Goal: Check status: Check status

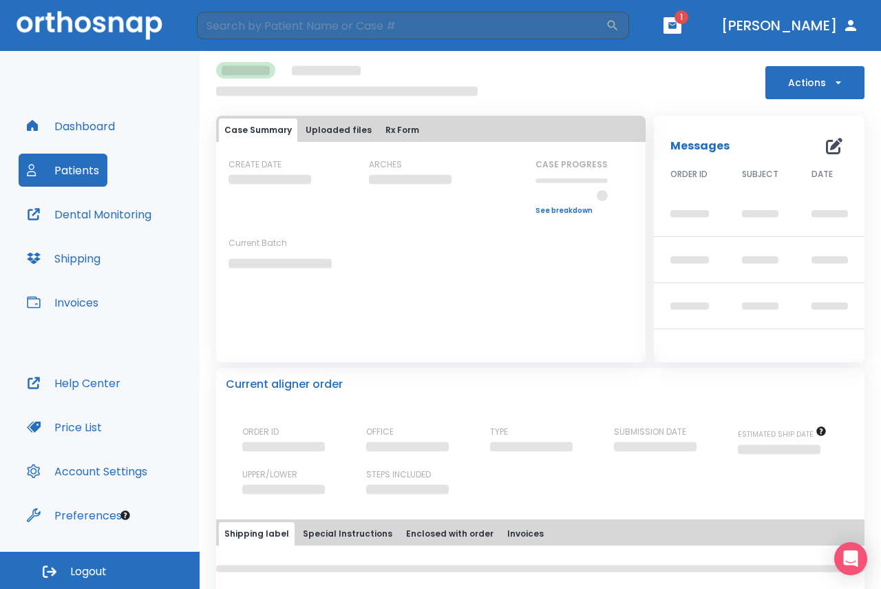
click at [682, 26] on button "button" at bounding box center [673, 25] width 18 height 17
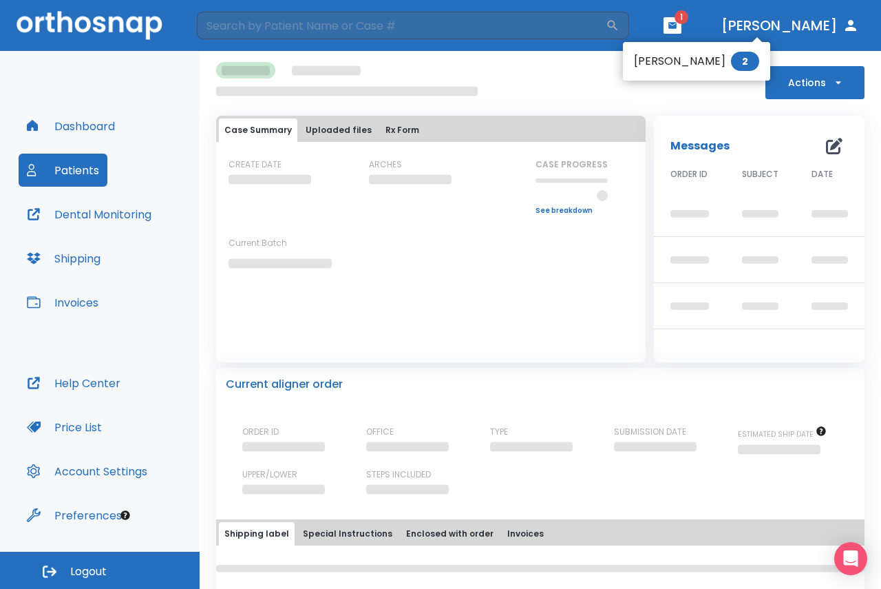
click at [731, 66] on span "2" at bounding box center [745, 61] width 28 height 19
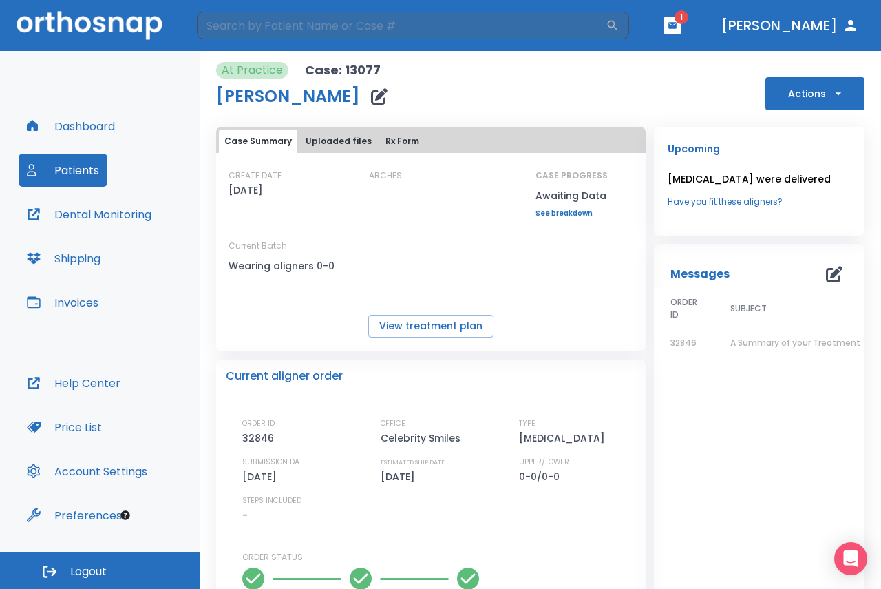
click at [96, 165] on button "Patients" at bounding box center [63, 170] width 89 height 33
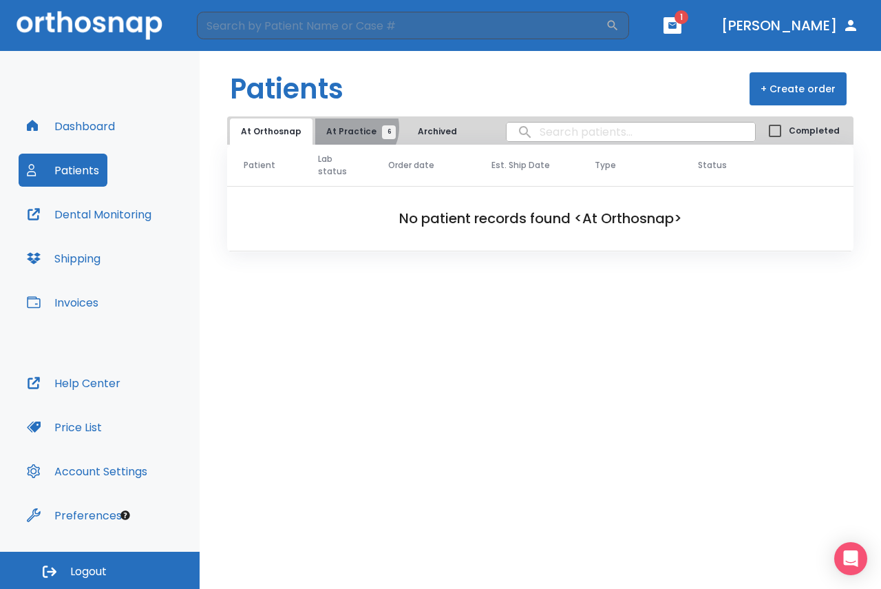
click at [348, 127] on span "At Practice 6" at bounding box center [357, 131] width 63 height 12
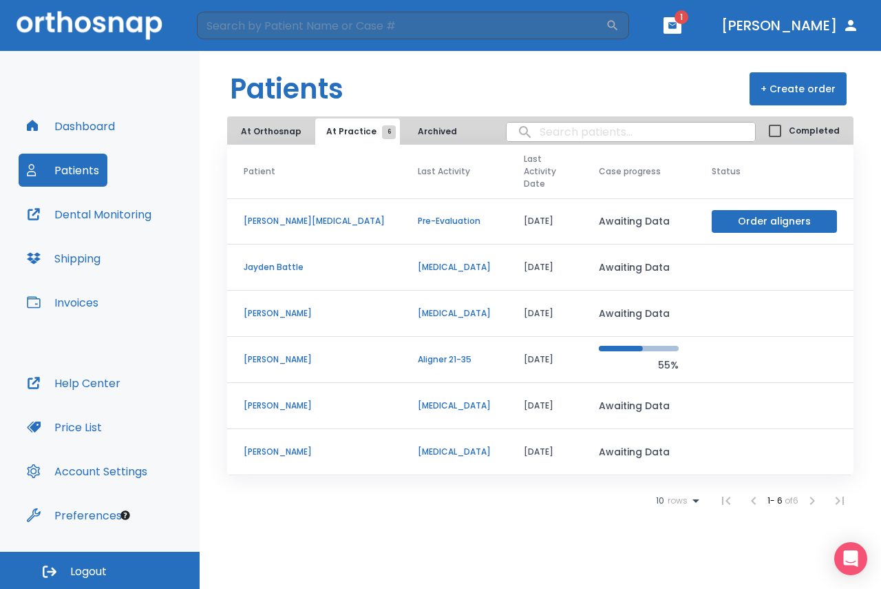
click at [288, 353] on p "[PERSON_NAME]" at bounding box center [314, 359] width 141 height 12
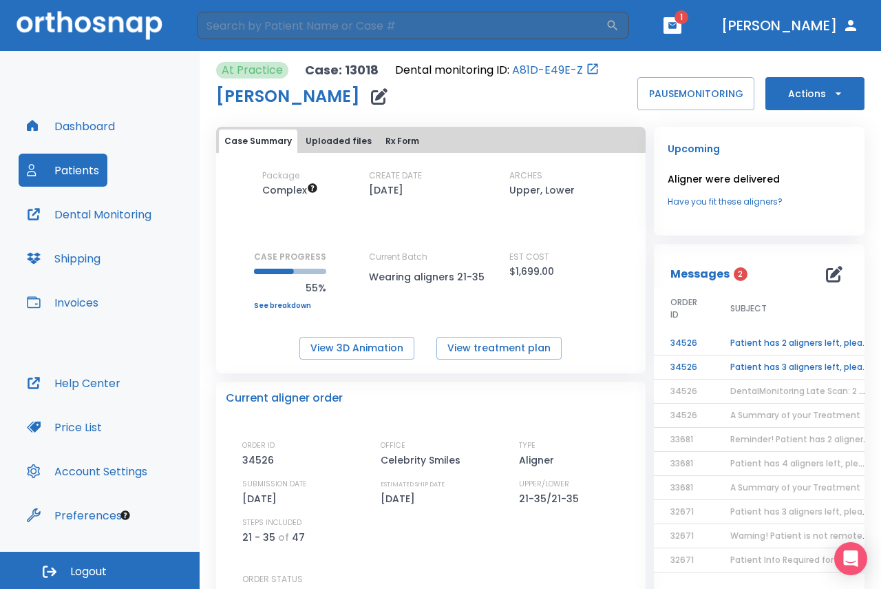
click at [682, 21] on button "button" at bounding box center [673, 25] width 18 height 17
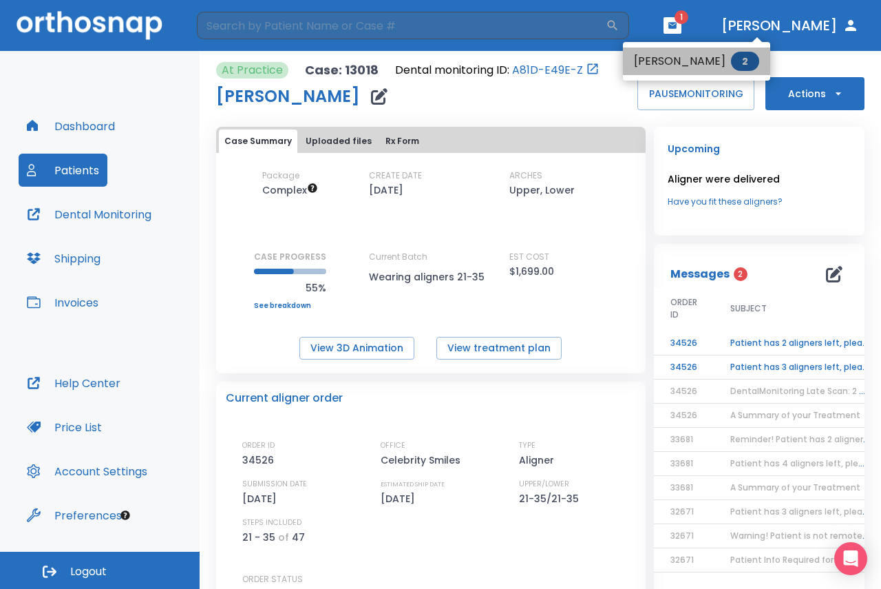
click at [731, 60] on span "2" at bounding box center [745, 61] width 28 height 19
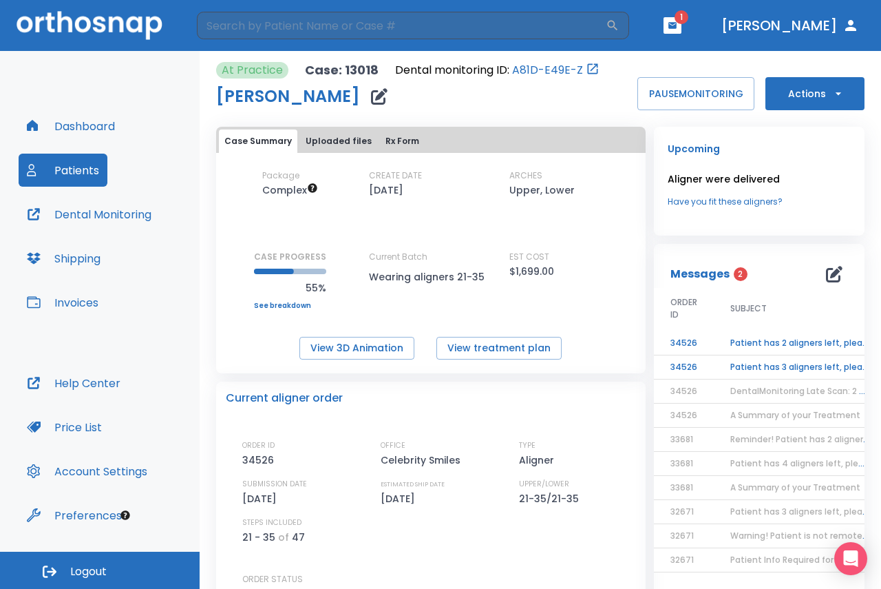
click at [764, 370] on td "Patient has 3 aligners left, please order next set!" at bounding box center [800, 367] width 172 height 24
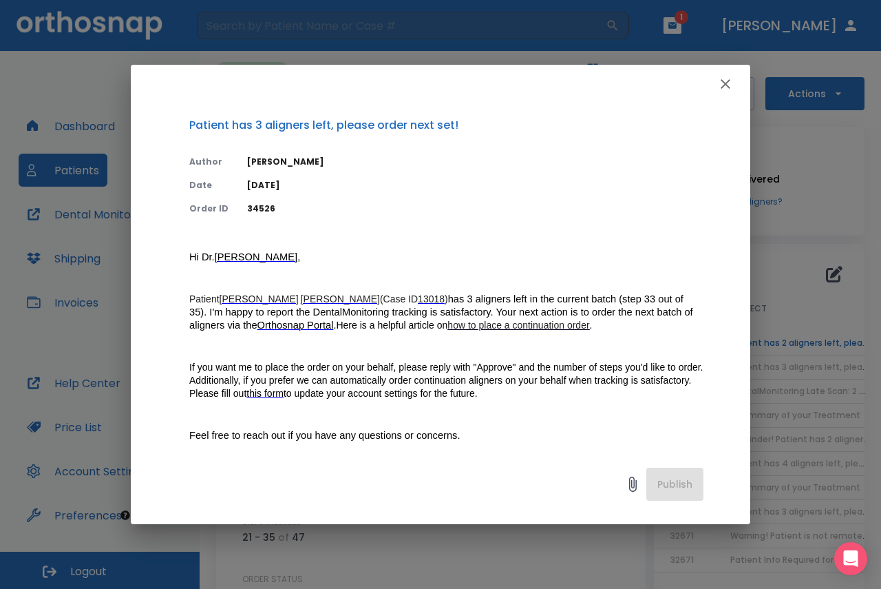
click at [722, 80] on icon "button" at bounding box center [726, 84] width 10 height 10
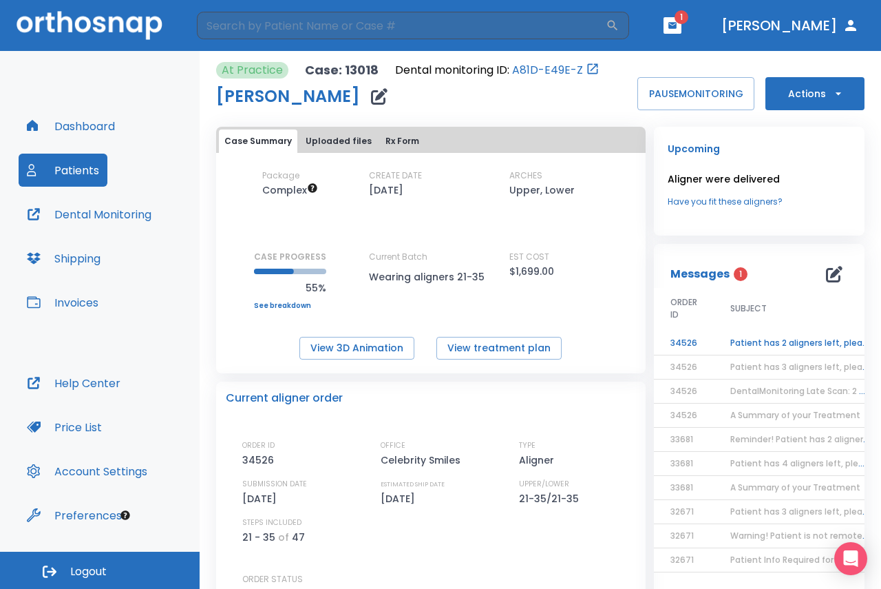
click at [802, 339] on td "Patient has 2 aligners left, please order next set!" at bounding box center [800, 343] width 172 height 24
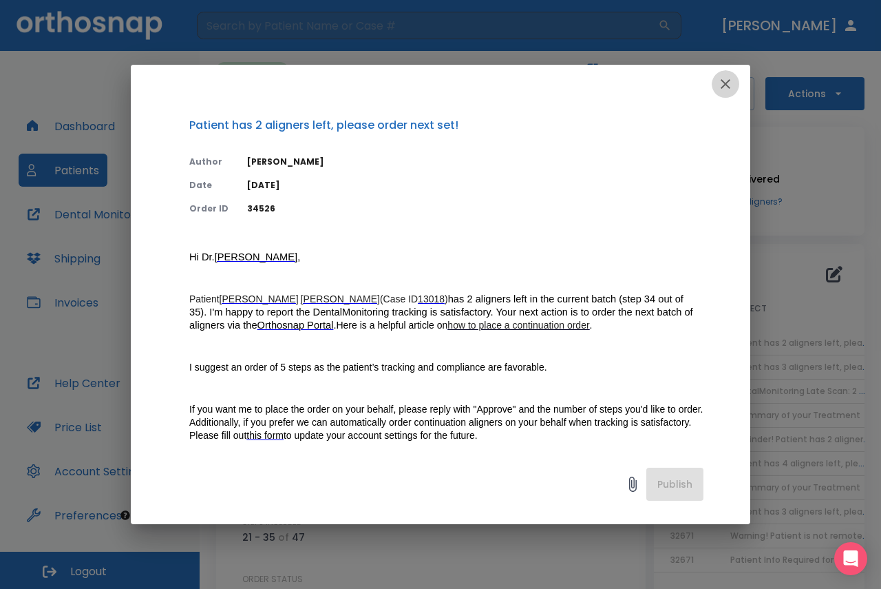
click at [731, 85] on icon "button" at bounding box center [725, 84] width 17 height 17
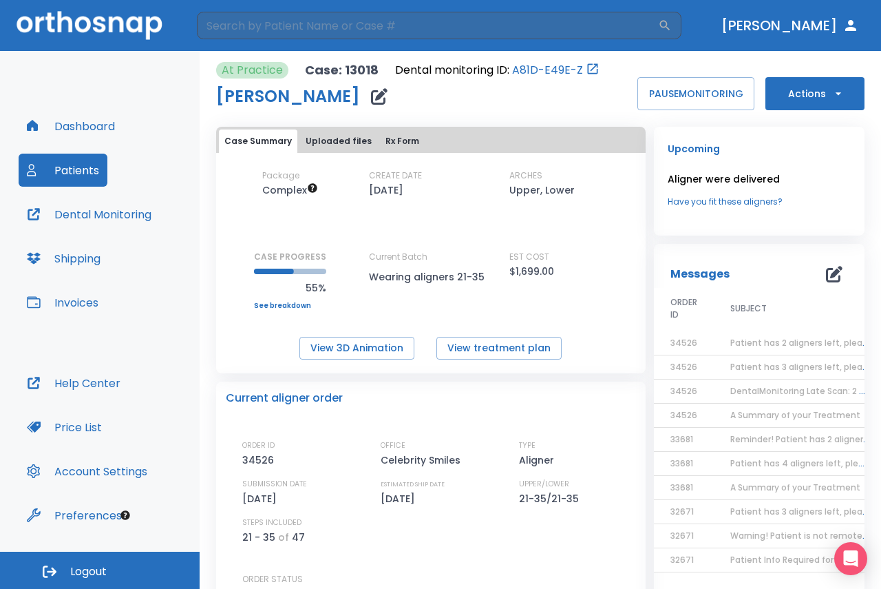
click at [538, 70] on link "A81D-E49E-Z" at bounding box center [547, 70] width 71 height 17
click at [772, 335] on td "Patient has 2 aligners left, please order next set!" at bounding box center [800, 343] width 172 height 24
